Goal: Task Accomplishment & Management: Complete application form

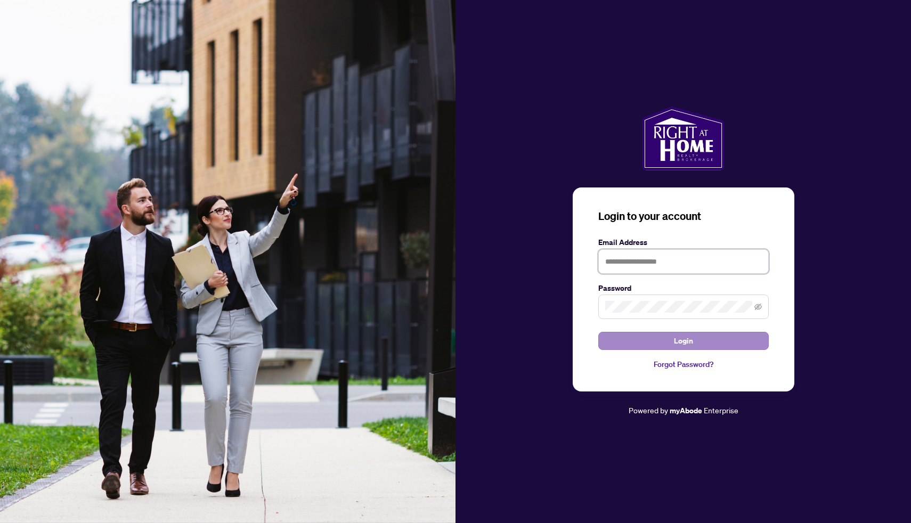
type input "**********"
click at [682, 346] on span "Login" at bounding box center [683, 340] width 19 height 17
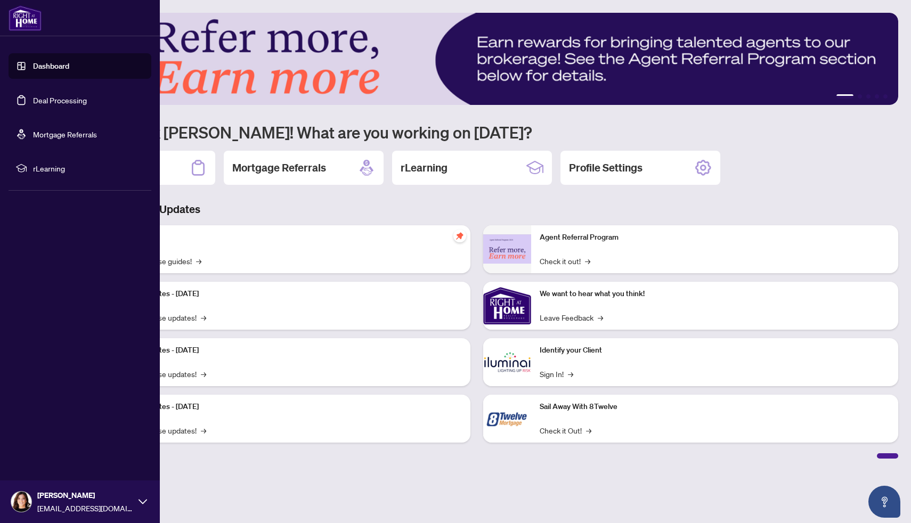
click at [33, 69] on link "Dashboard" at bounding box center [51, 66] width 36 height 10
click at [60, 71] on link "Dashboard" at bounding box center [51, 66] width 36 height 10
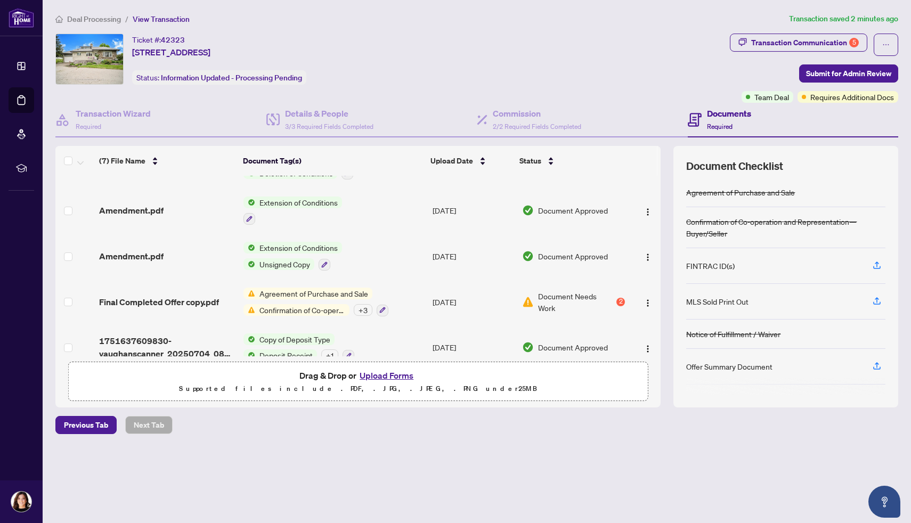
scroll to position [128, 0]
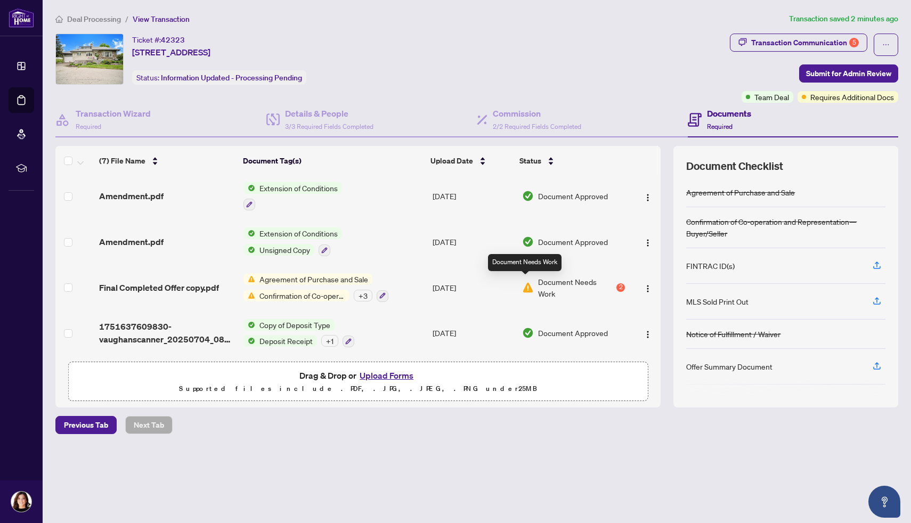
click at [540, 285] on span "Document Needs Work" at bounding box center [576, 287] width 77 height 23
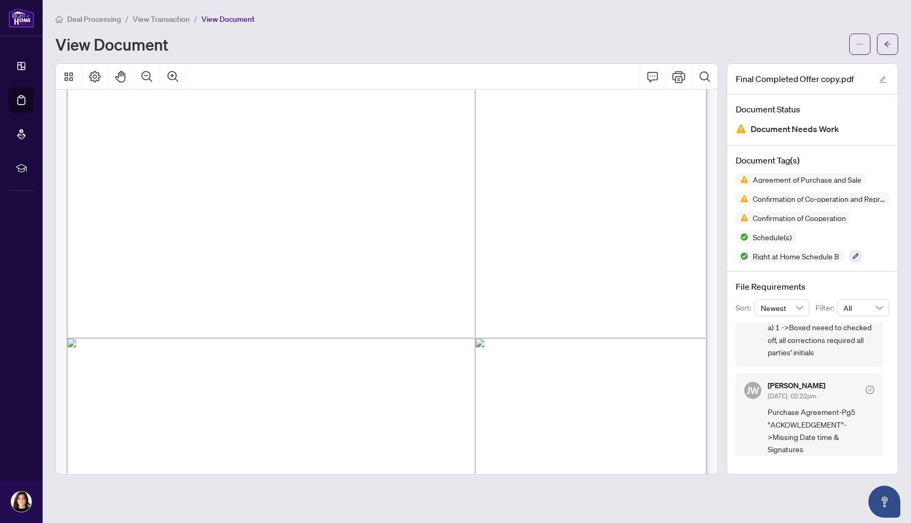
scroll to position [54, 0]
click at [845, 66] on div "Final Completed Offer copy.pdf" at bounding box center [812, 79] width 170 height 30
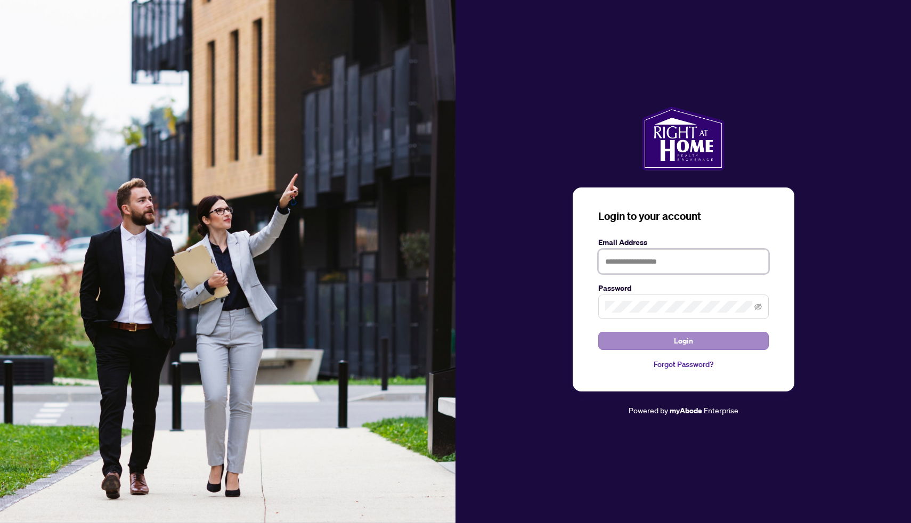
type input "**********"
click at [652, 344] on button "Login" at bounding box center [683, 341] width 170 height 18
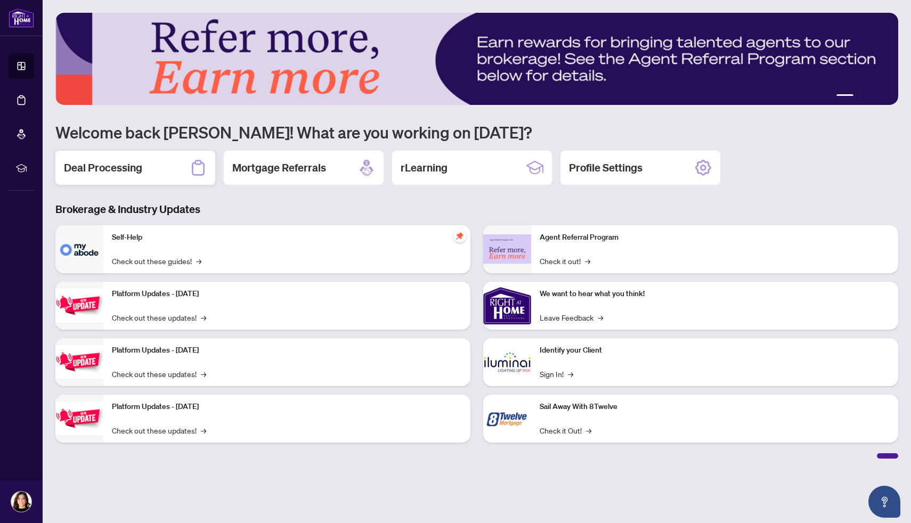
click at [133, 167] on h2 "Deal Processing" at bounding box center [103, 167] width 78 height 15
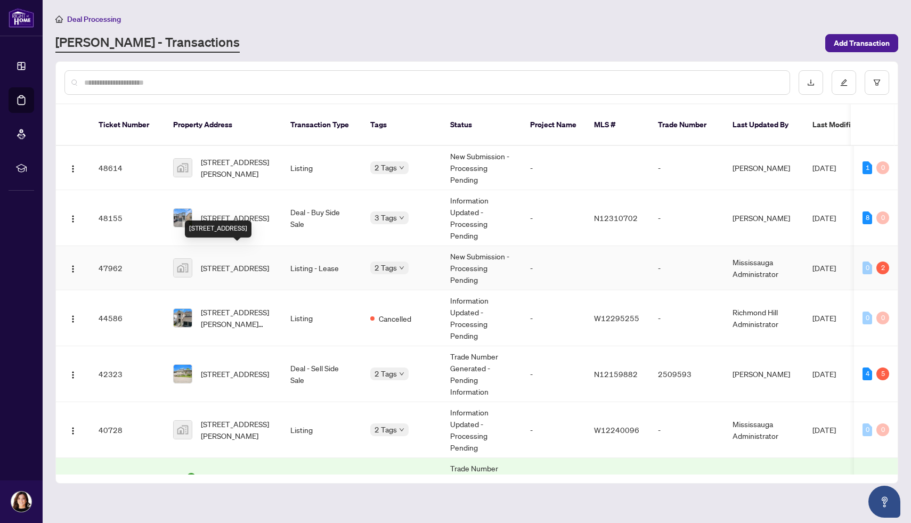
click at [237, 262] on span "22 Eva Drive, Breslau, ON, Canada" at bounding box center [235, 268] width 68 height 12
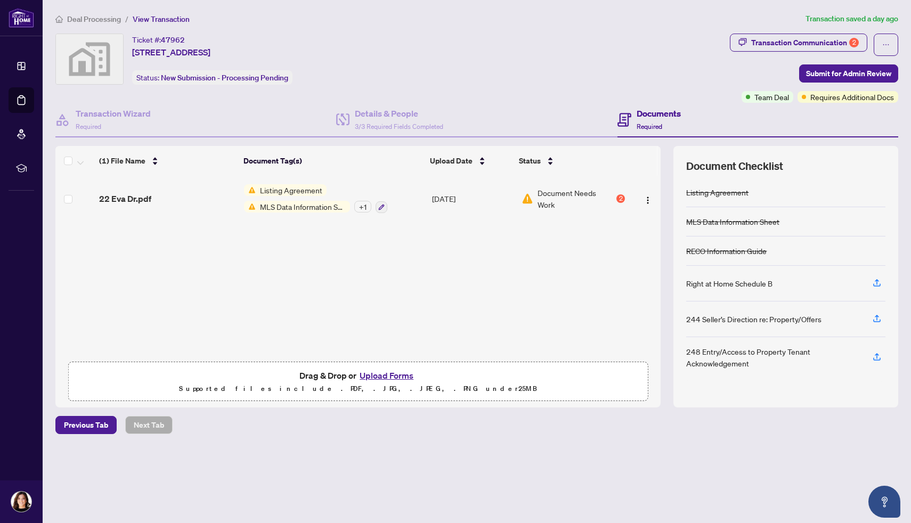
click at [395, 377] on button "Upload Forms" at bounding box center [386, 376] width 60 height 14
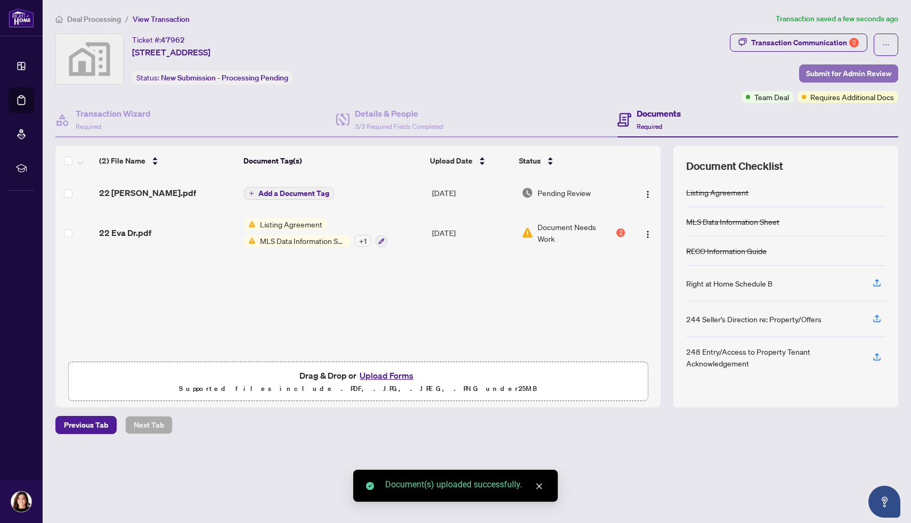
click at [828, 77] on span "Submit for Admin Review" at bounding box center [848, 73] width 85 height 17
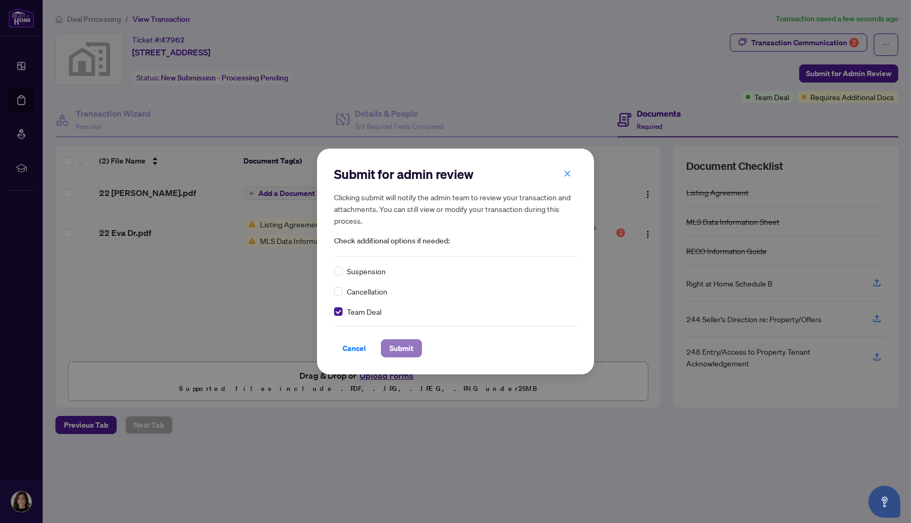
click at [411, 347] on span "Submit" at bounding box center [401, 348] width 24 height 17
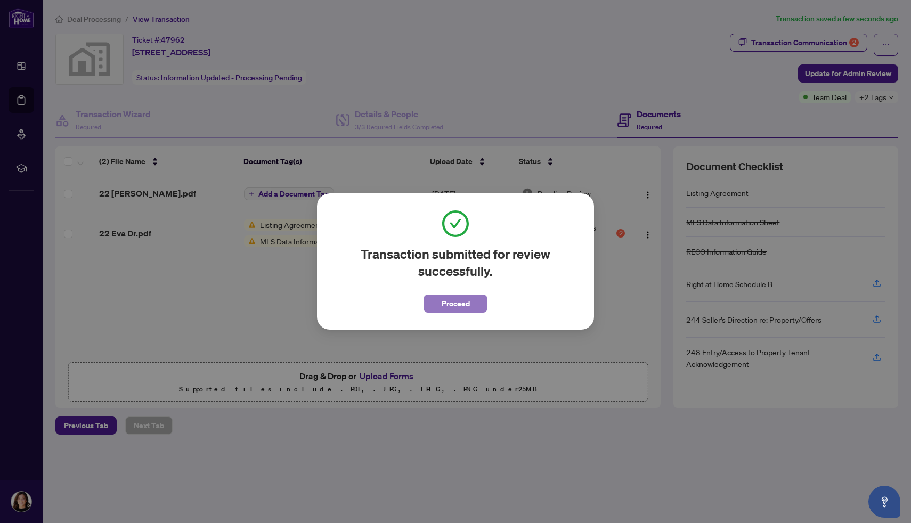
click at [464, 300] on span "Proceed" at bounding box center [456, 303] width 28 height 17
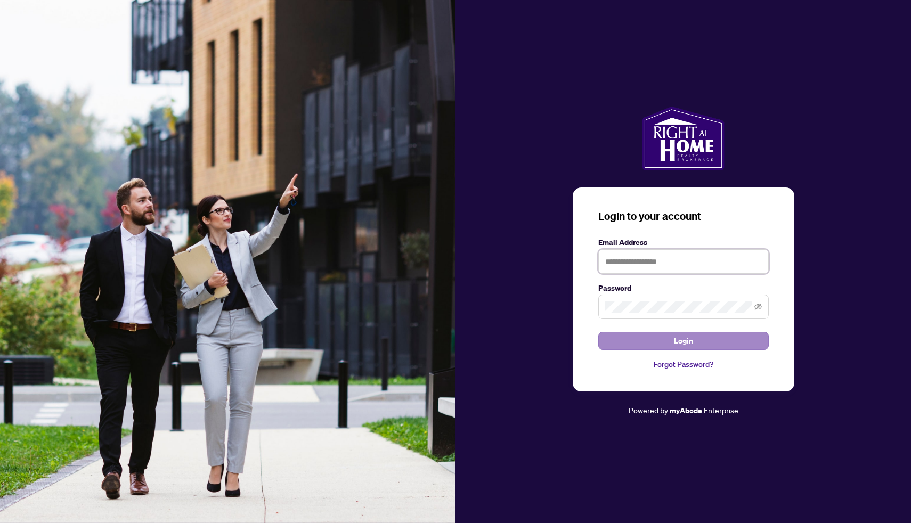
type input "**********"
click at [675, 340] on span "Login" at bounding box center [683, 340] width 19 height 17
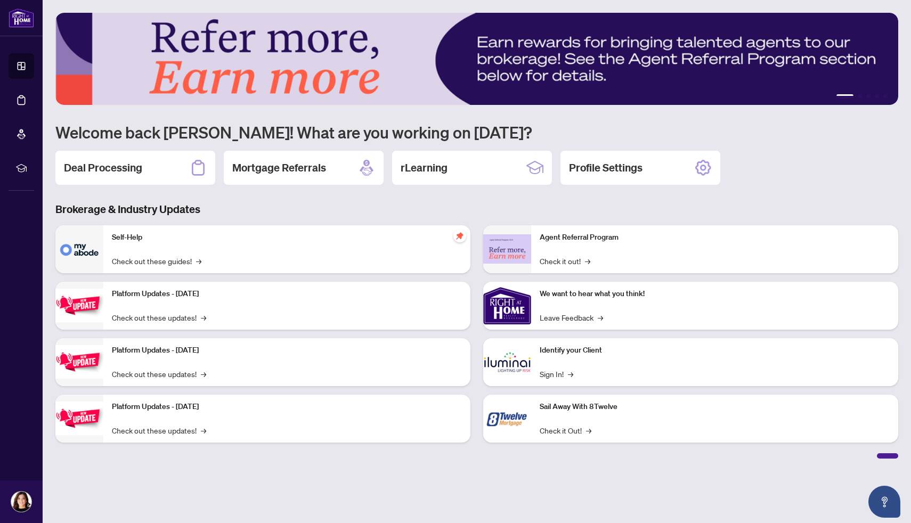
click at [154, 170] on div "Deal Processing" at bounding box center [135, 168] width 160 height 34
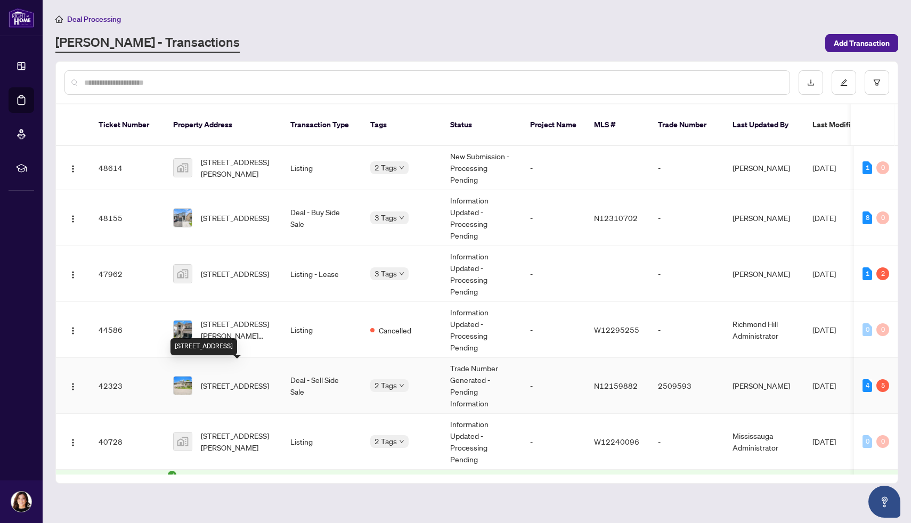
click at [233, 380] on span "[STREET_ADDRESS]" at bounding box center [235, 386] width 68 height 12
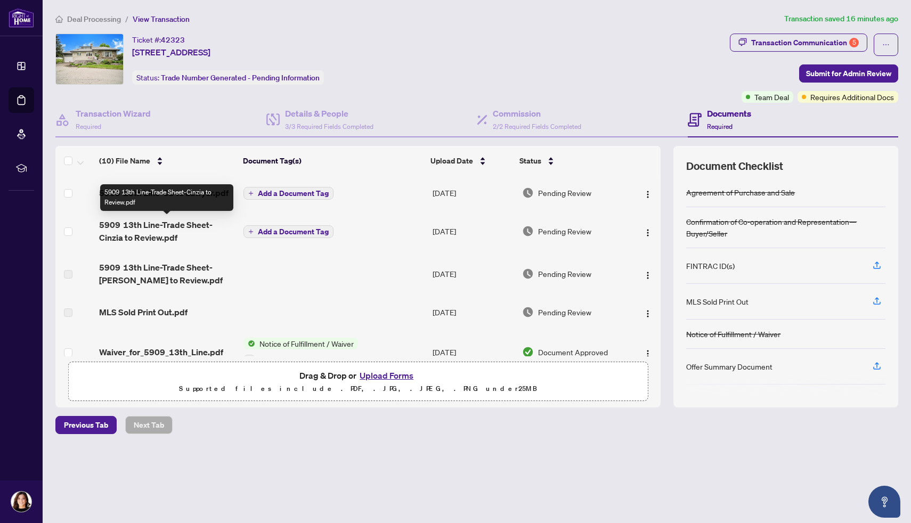
click at [180, 222] on span "5909 13th Line-Trade Sheet-Cinzia to Review.pdf" at bounding box center [167, 231] width 136 height 26
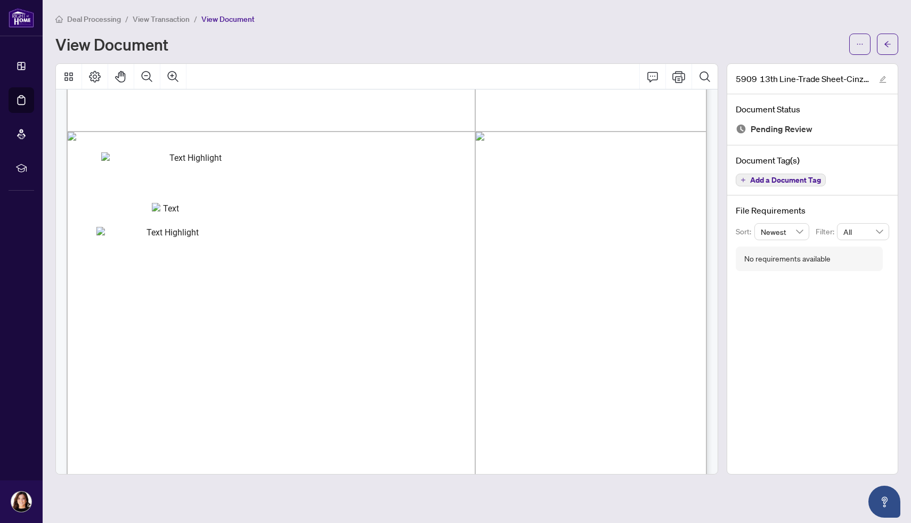
scroll to position [388, 0]
click at [679, 77] on icon "Print" at bounding box center [678, 76] width 13 height 13
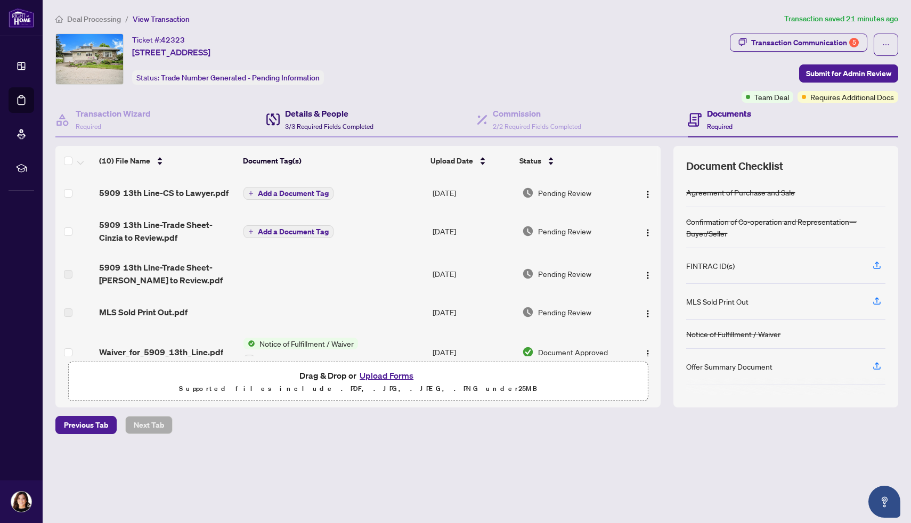
click at [313, 115] on h4 "Details & People" at bounding box center [329, 113] width 88 height 13
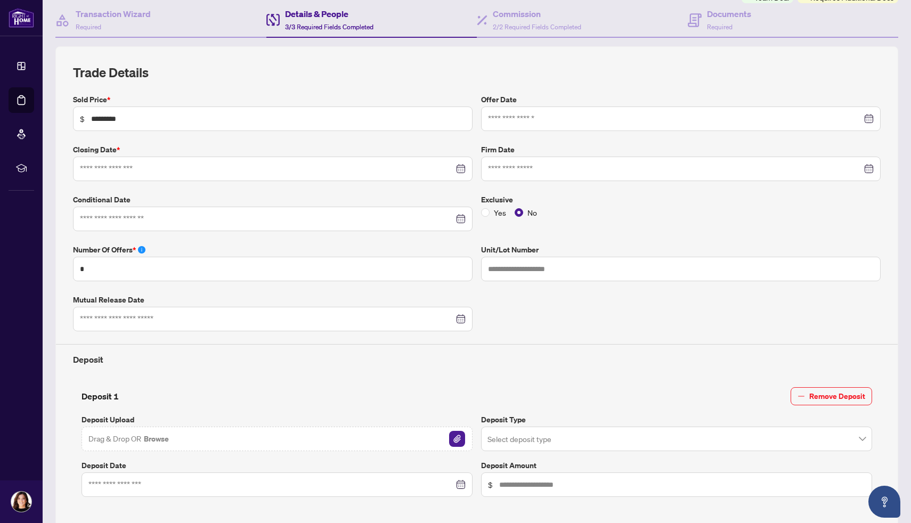
type input "**********"
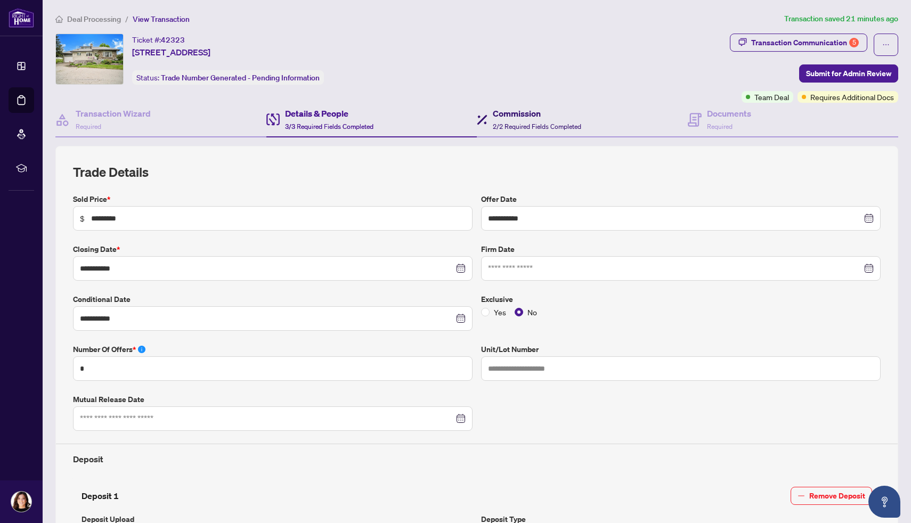
click at [529, 124] on span "2/2 Required Fields Completed" at bounding box center [537, 127] width 88 height 8
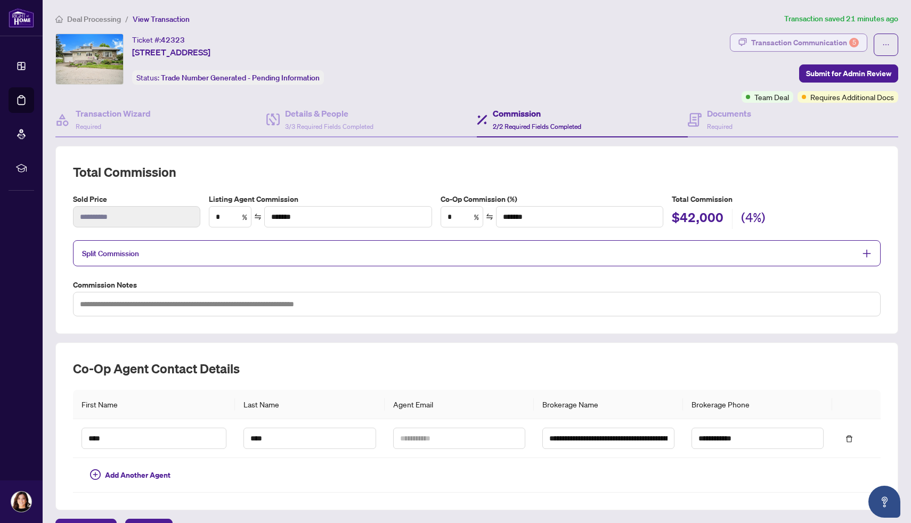
click at [780, 39] on div "Transaction Communication 5" at bounding box center [805, 42] width 108 height 17
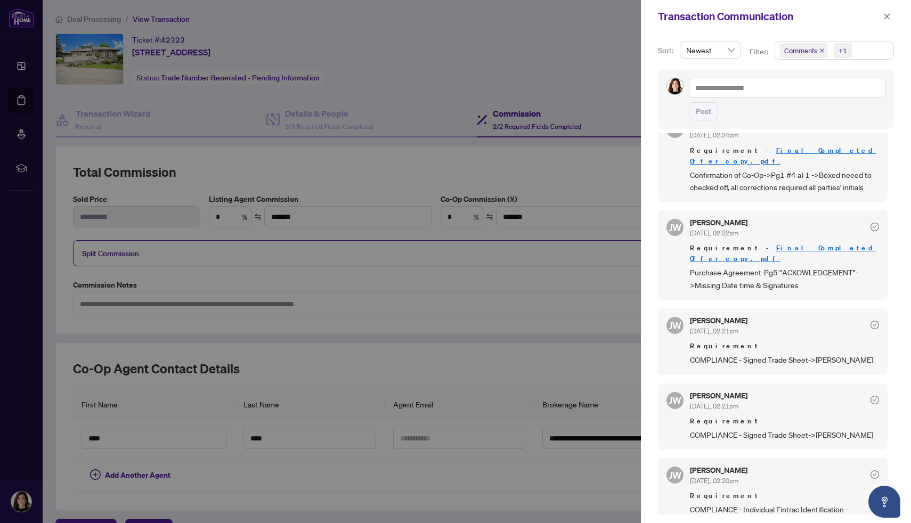
scroll to position [447, 0]
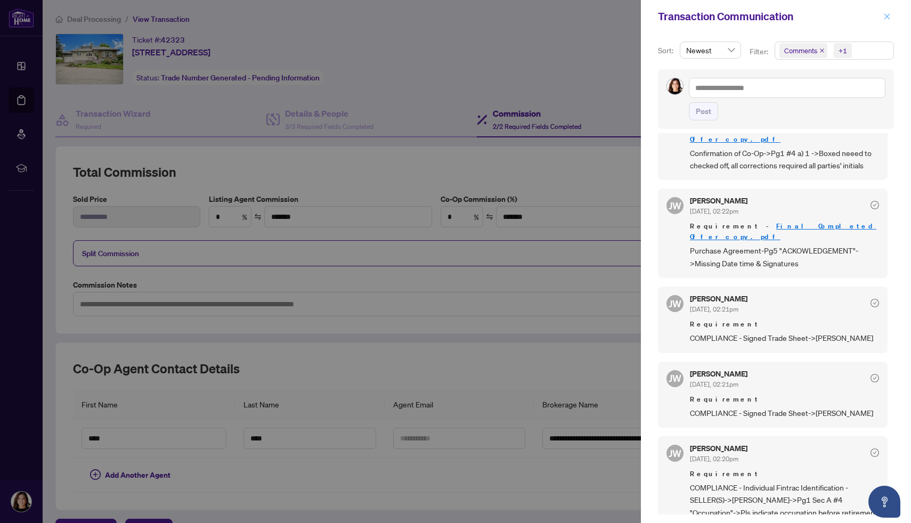
click at [887, 17] on icon "close" at bounding box center [887, 16] width 6 height 6
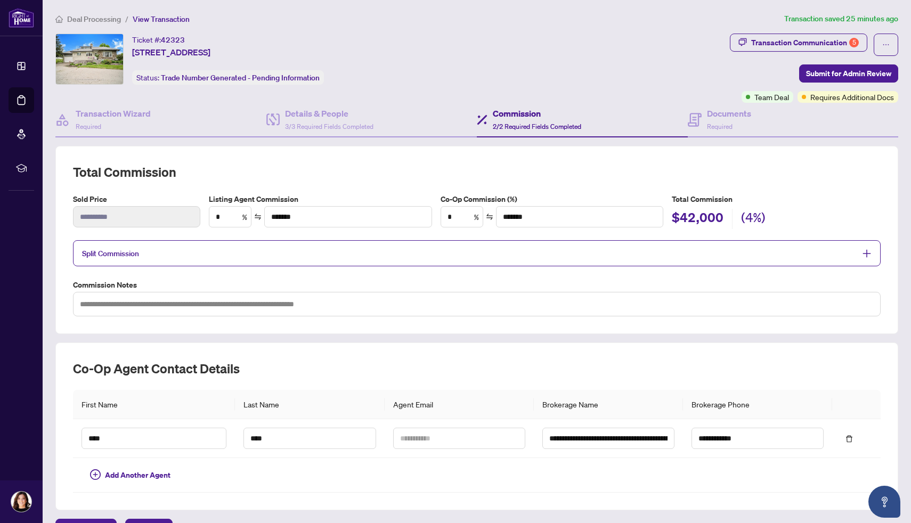
type textarea "**********"
